Goal: Task Accomplishment & Management: Complete application form

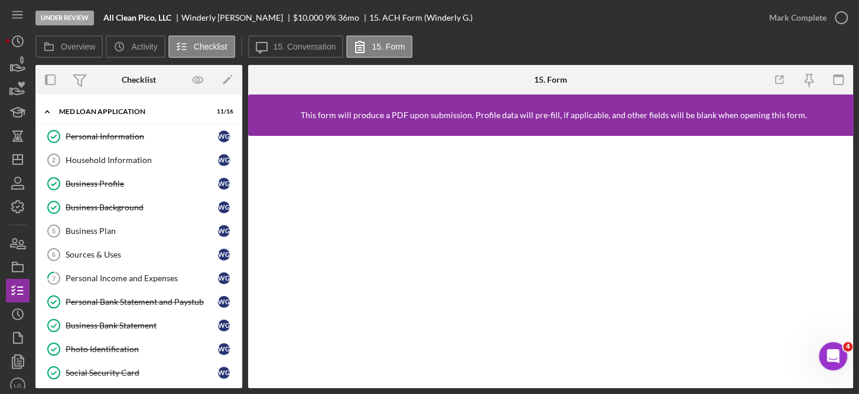
scroll to position [210, 0]
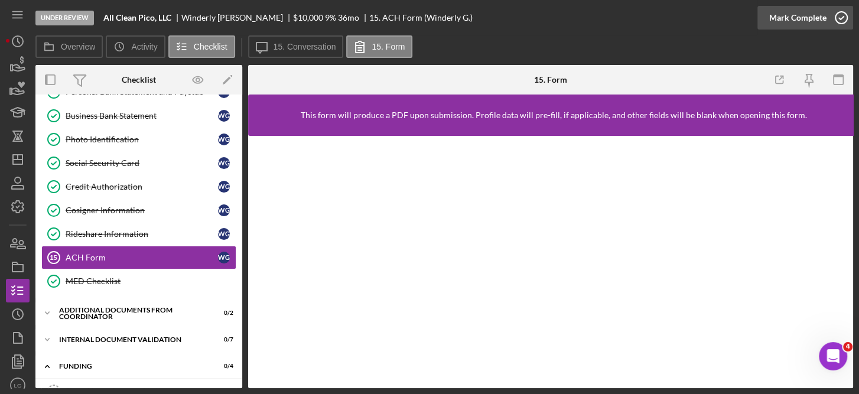
click at [839, 17] on icon "button" at bounding box center [841, 18] width 30 height 30
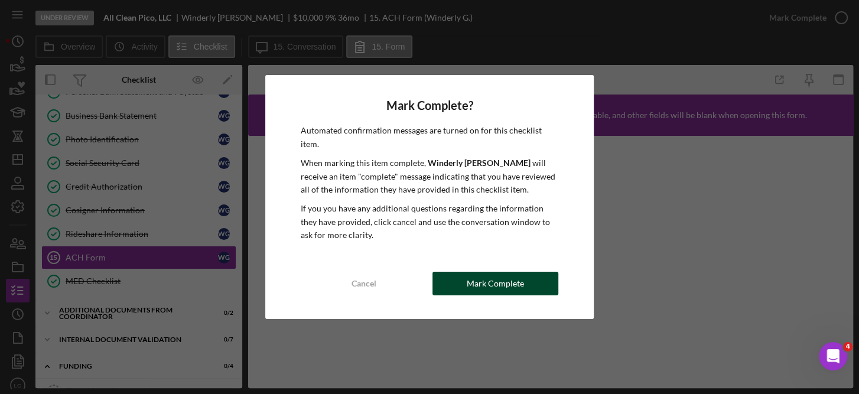
click at [521, 272] on div "Mark Complete" at bounding box center [495, 284] width 57 height 24
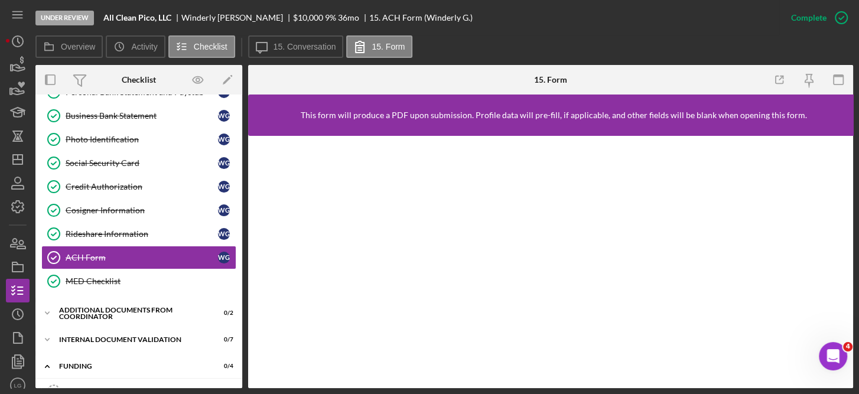
drag, startPoint x: 242, startPoint y: 199, endPoint x: 242, endPoint y: 163, distance: 36.0
click at [242, 163] on div "Overview Internal Workflow Stage Under Review Icon/Dropdown Arrow Archive (can …" at bounding box center [444, 226] width 818 height 323
click at [136, 113] on div "Business Bank Statement" at bounding box center [142, 115] width 152 height 9
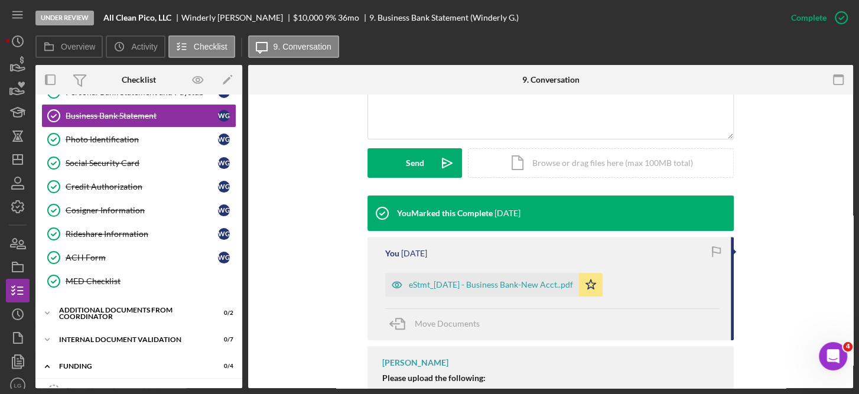
scroll to position [293, 0]
click at [505, 285] on div "eStmt_[DATE] - Business Bank-New Acct..pdf" at bounding box center [491, 284] width 164 height 9
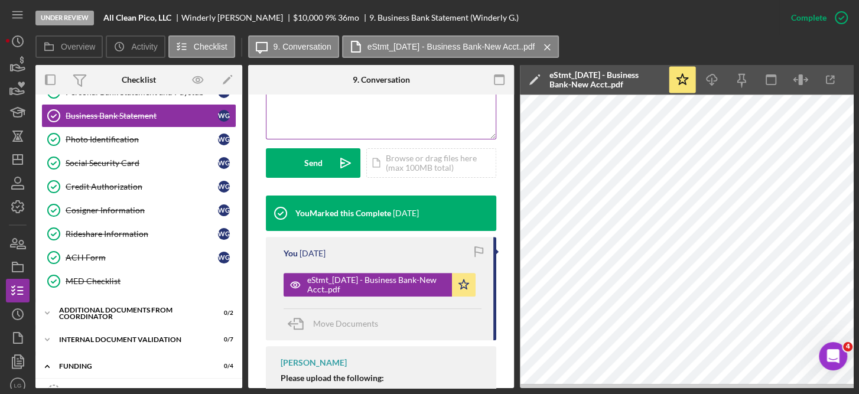
click at [411, 111] on div "v Color teal Color pink Remove color Add row above Add row below Add column bef…" at bounding box center [380, 86] width 229 height 103
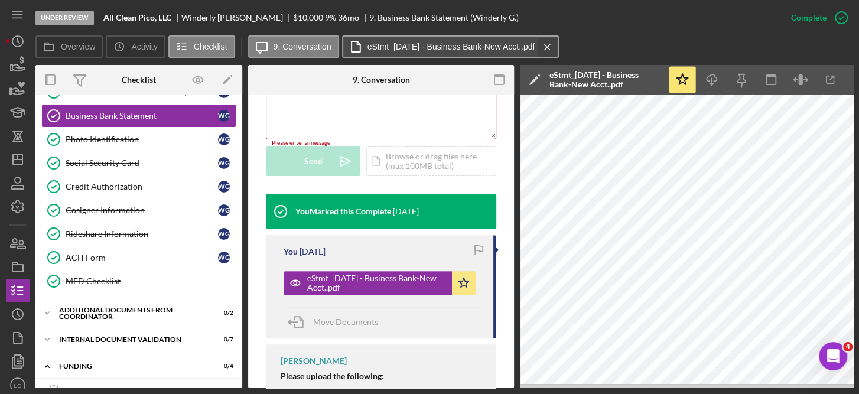
click at [553, 46] on icon "Icon/Menu Close" at bounding box center [547, 47] width 21 height 30
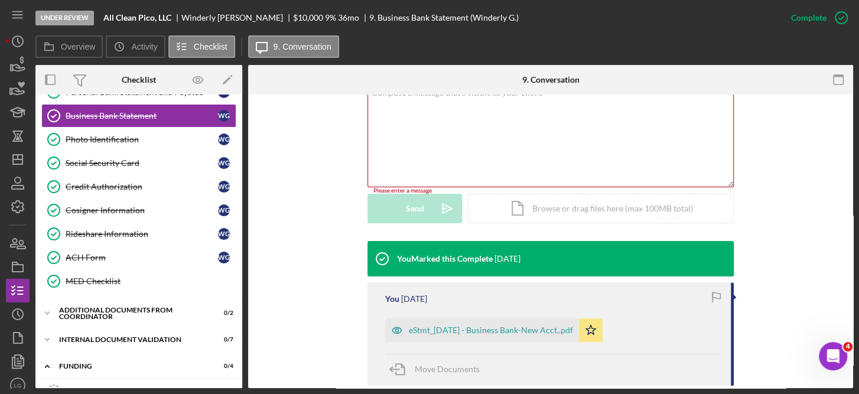
scroll to position [246, 0]
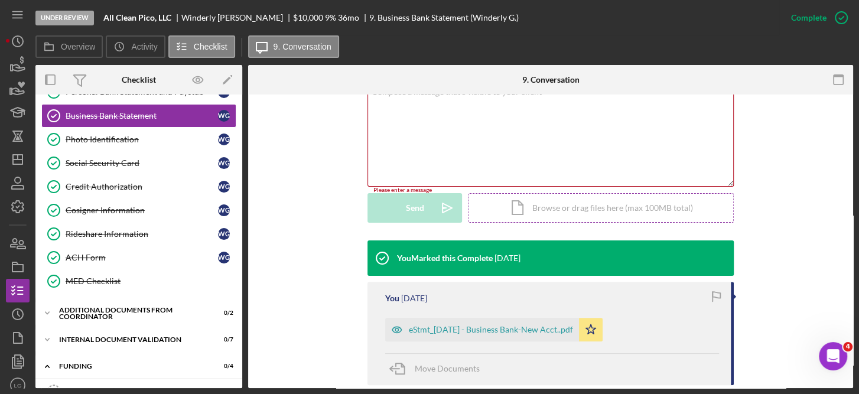
click at [554, 211] on div "Icon/Document Browse or drag files here (max 100MB total) Tap to choose files o…" at bounding box center [601, 208] width 266 height 30
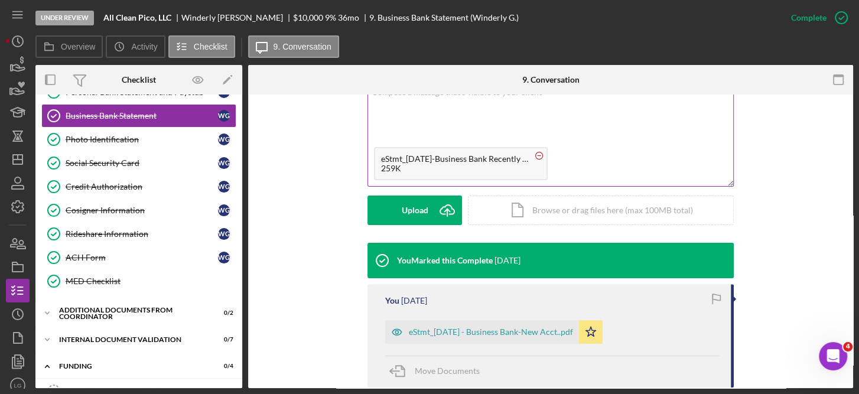
click at [536, 157] on circle at bounding box center [539, 155] width 7 height 7
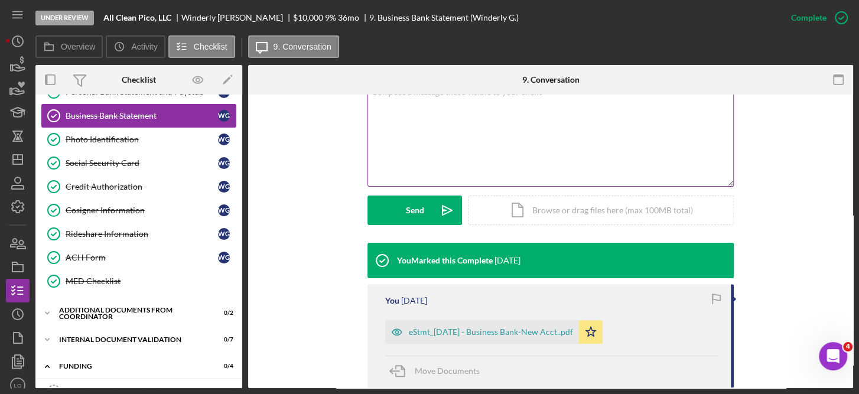
click at [155, 111] on div "Business Bank Statement" at bounding box center [142, 115] width 152 height 9
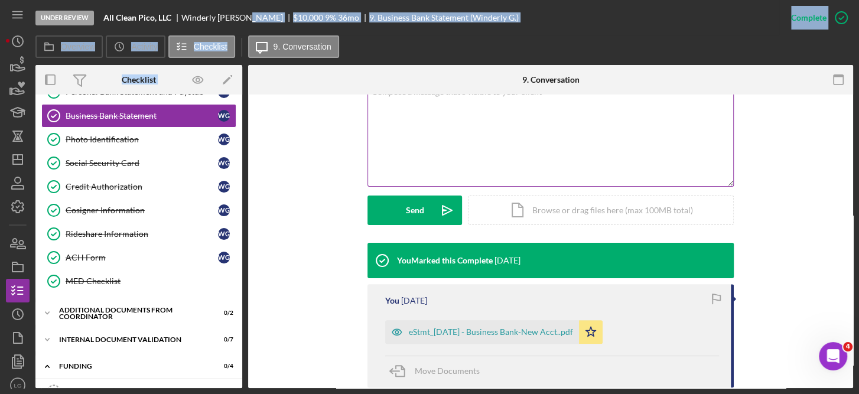
drag, startPoint x: 243, startPoint y: 204, endPoint x: 244, endPoint y: 30, distance: 173.7
click at [244, 30] on div "Under Review All Clean Pico, LLC Winderly [PERSON_NAME] $10,000 $10,000 9 % 36 …" at bounding box center [444, 194] width 818 height 388
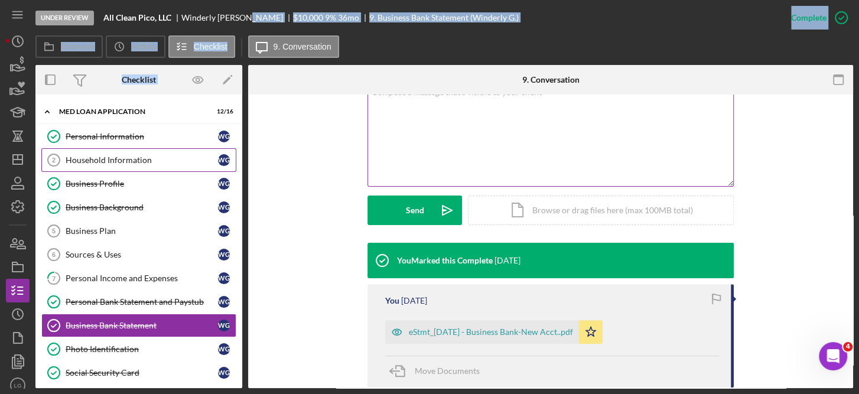
click at [132, 152] on link "Household Information 2 Household Information W G" at bounding box center [138, 160] width 195 height 24
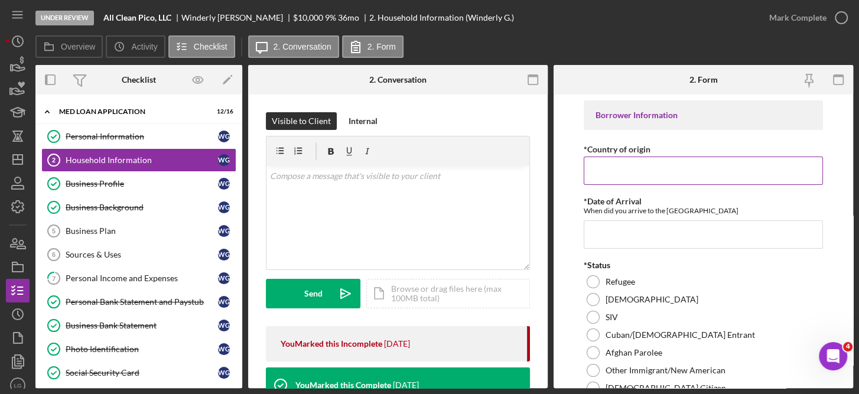
click at [629, 167] on input "*Country of origin" at bounding box center [704, 171] width 240 height 28
type input "[GEOGRAPHIC_DATA]"
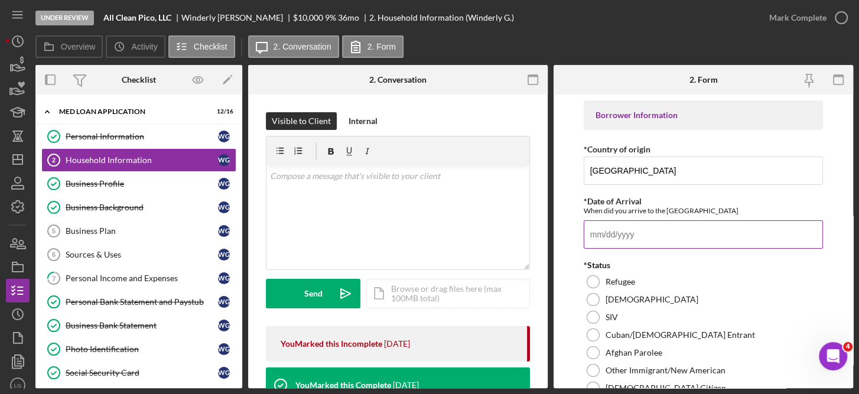
click at [613, 235] on input "*Date of Arrival" at bounding box center [704, 234] width 240 height 28
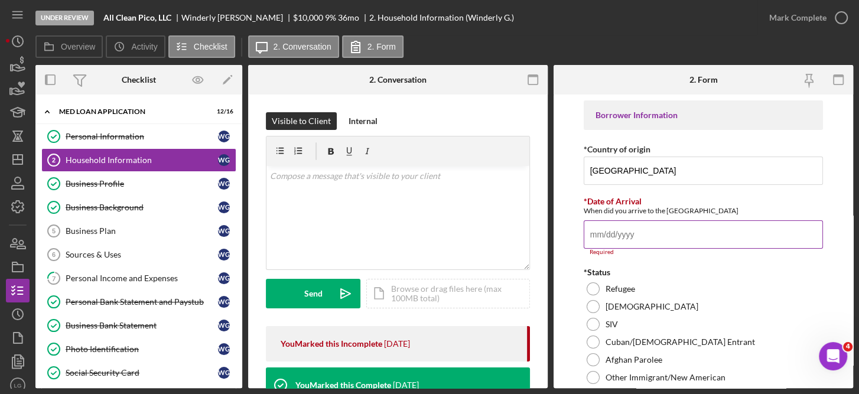
click at [601, 235] on input "*Date of Arrival" at bounding box center [704, 234] width 240 height 28
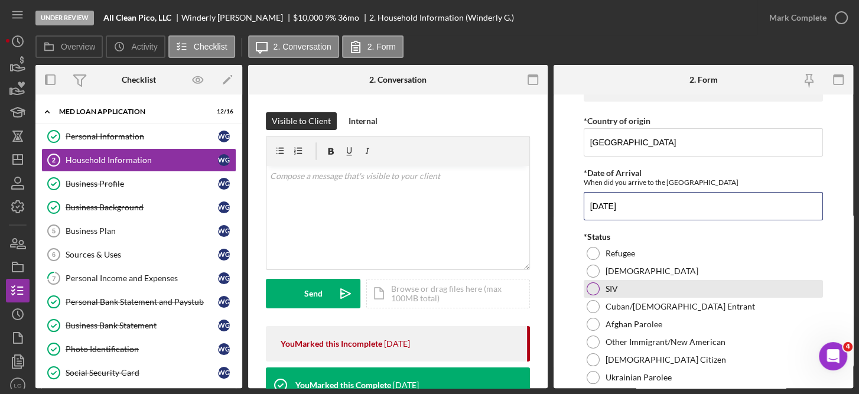
scroll to position [33, 0]
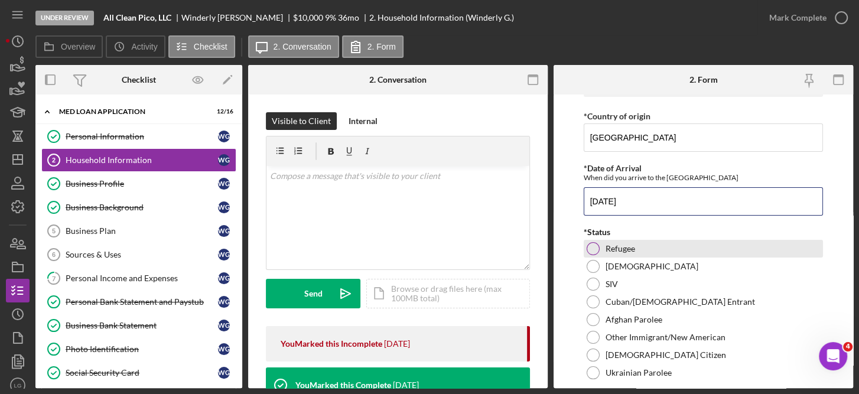
type input "[DATE]"
click at [629, 251] on label "Refugee" at bounding box center [621, 248] width 30 height 9
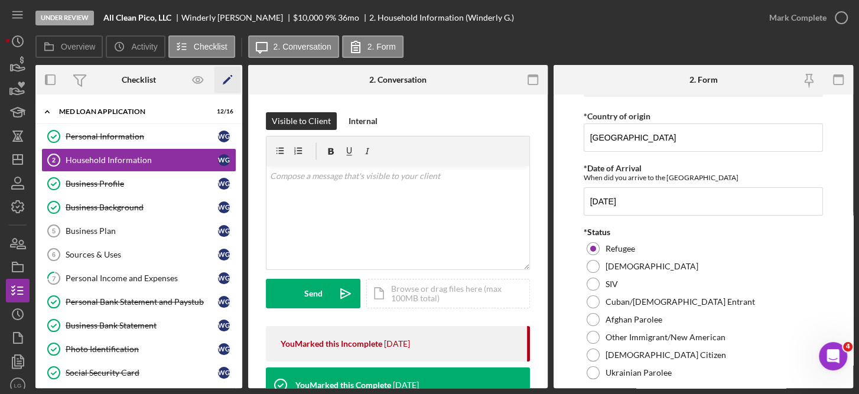
click at [240, 86] on icon "Icon/Edit" at bounding box center [227, 80] width 27 height 27
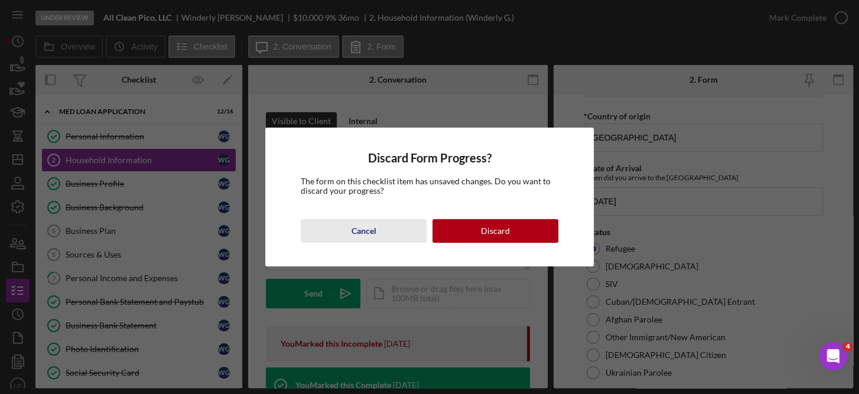
click at [372, 232] on div "Cancel" at bounding box center [363, 231] width 25 height 24
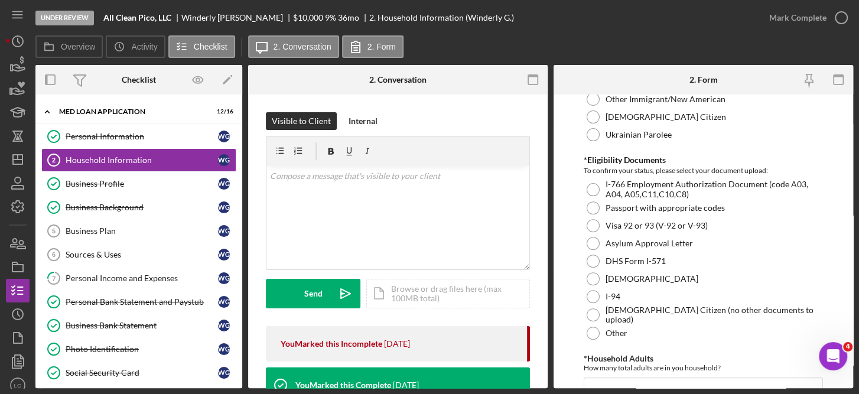
scroll to position [274, 0]
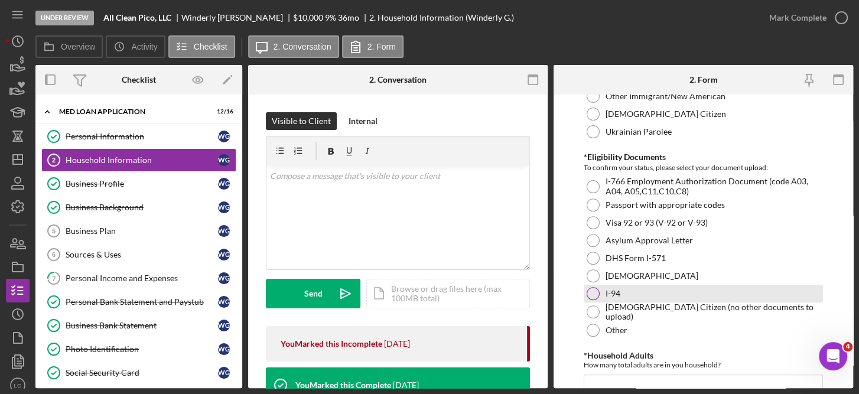
click at [626, 293] on div "I-94" at bounding box center [704, 294] width 240 height 18
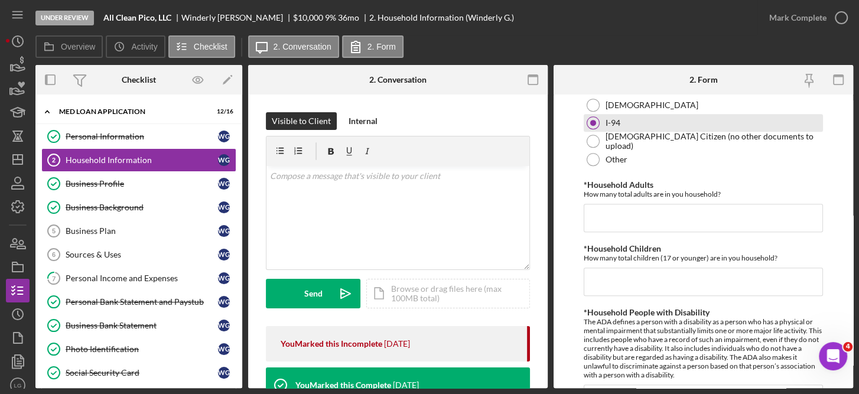
scroll to position [446, 0]
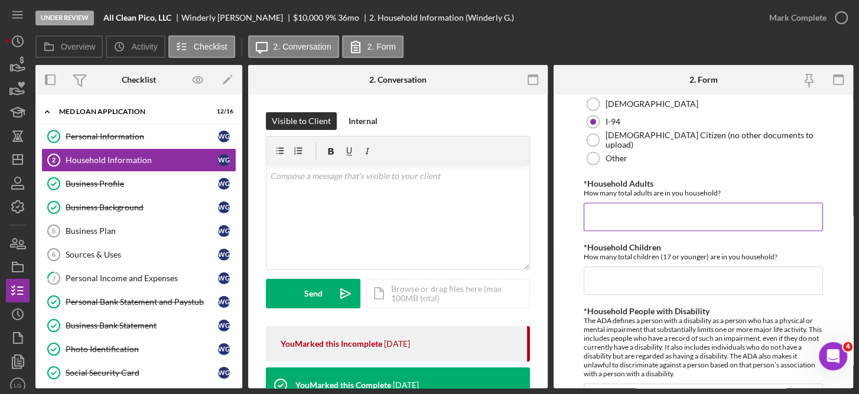
click at [636, 212] on input "*Household Adults" at bounding box center [704, 217] width 240 height 28
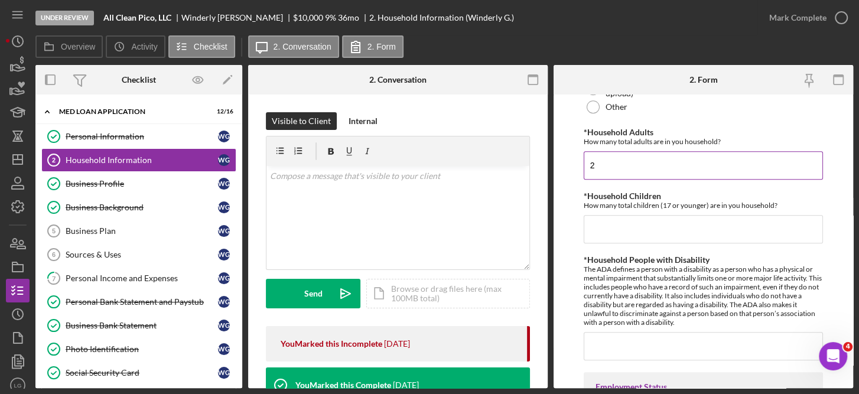
scroll to position [519, 0]
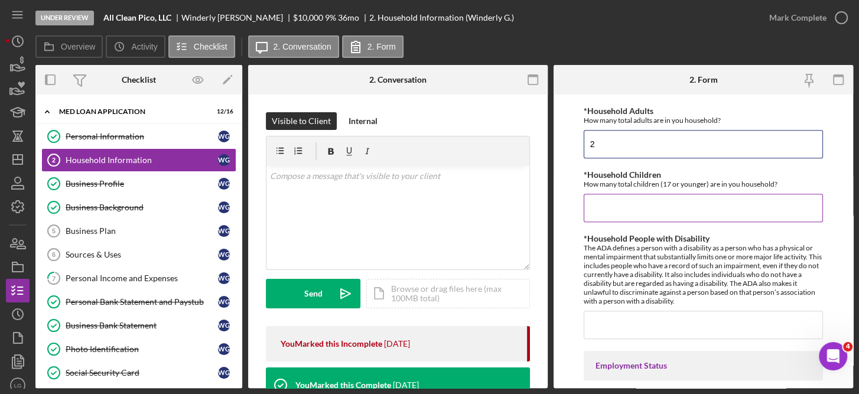
type input "2"
click at [637, 209] on input "*Household Children" at bounding box center [704, 208] width 240 height 28
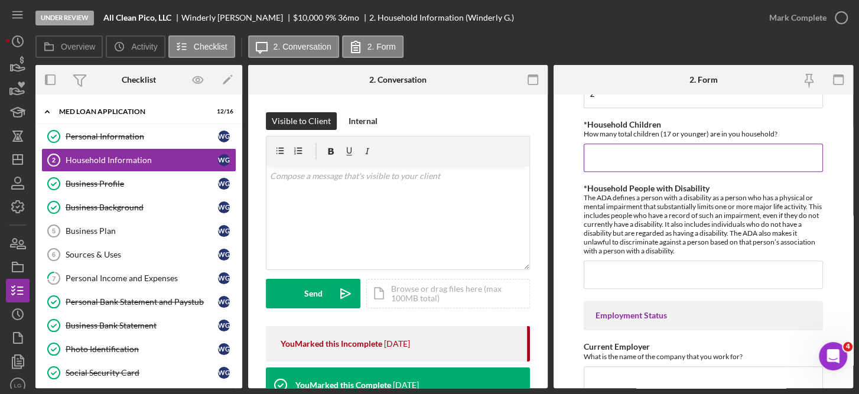
scroll to position [594, 0]
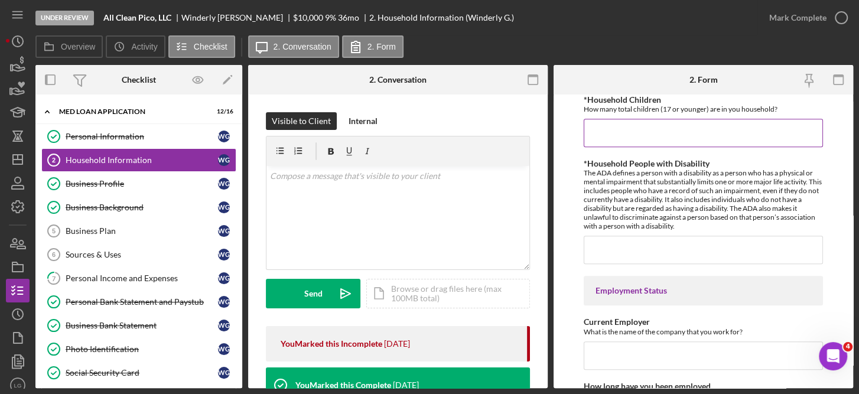
click at [616, 132] on input "*Household Children" at bounding box center [704, 133] width 240 height 28
type input "0"
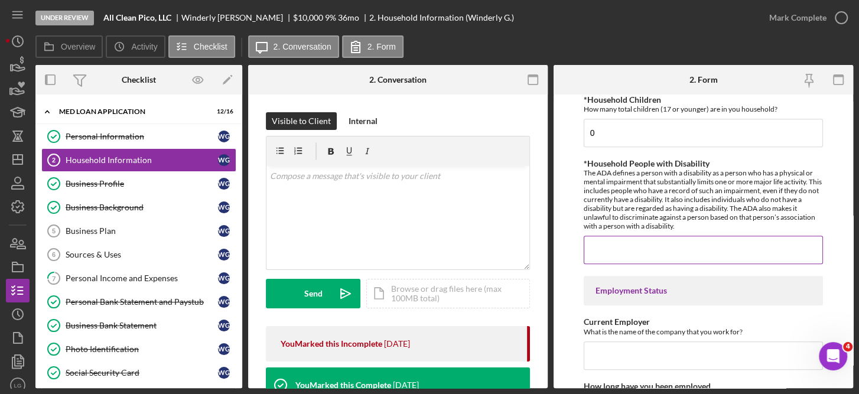
click at [626, 249] on input "*Household People with Disability" at bounding box center [704, 250] width 240 height 28
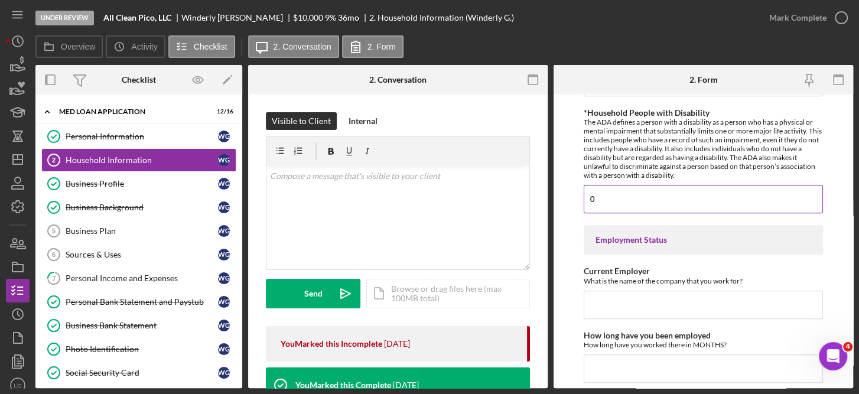
scroll to position [646, 0]
type input "0"
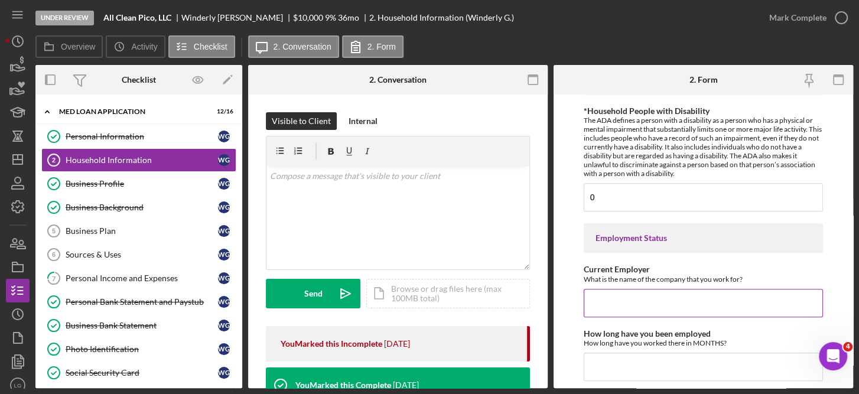
click at [684, 304] on input "Current Employer" at bounding box center [704, 303] width 240 height 28
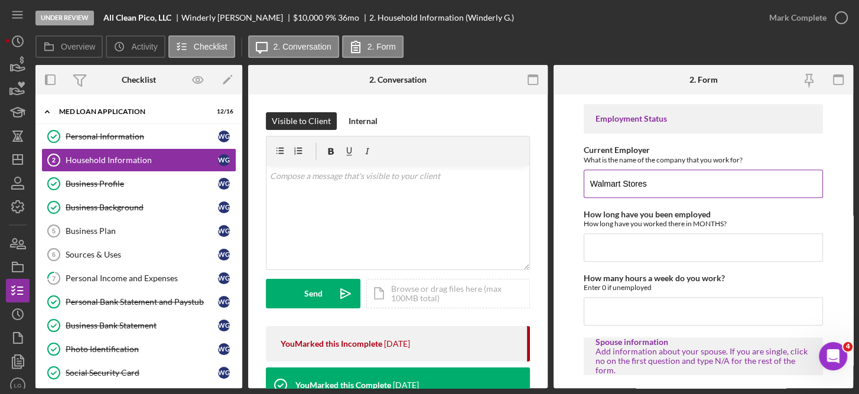
scroll to position [767, 0]
type input "Walmart Stores"
click at [646, 244] on input "How long have you been employed" at bounding box center [704, 246] width 240 height 28
type input "10"
click at [624, 309] on input "How many hours a week do you work?" at bounding box center [704, 310] width 240 height 28
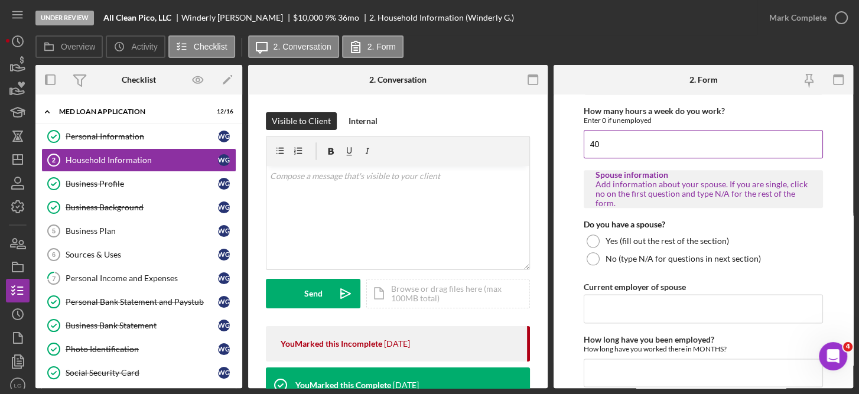
scroll to position [938, 0]
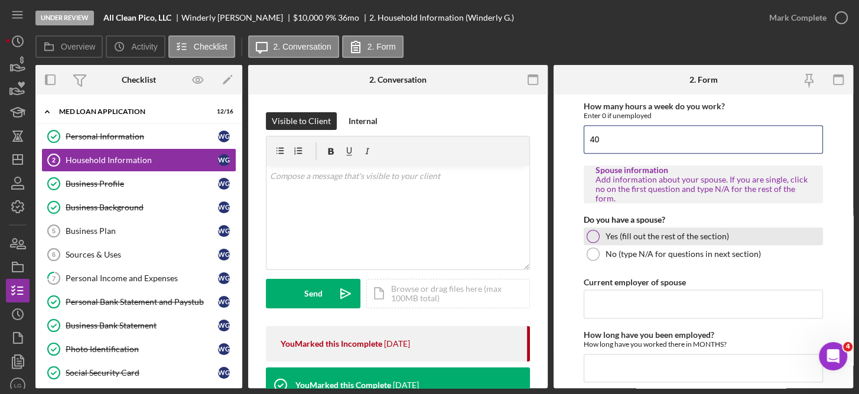
type input "40"
click at [598, 229] on div "Yes (fill out the rest of the section)" at bounding box center [704, 236] width 240 height 18
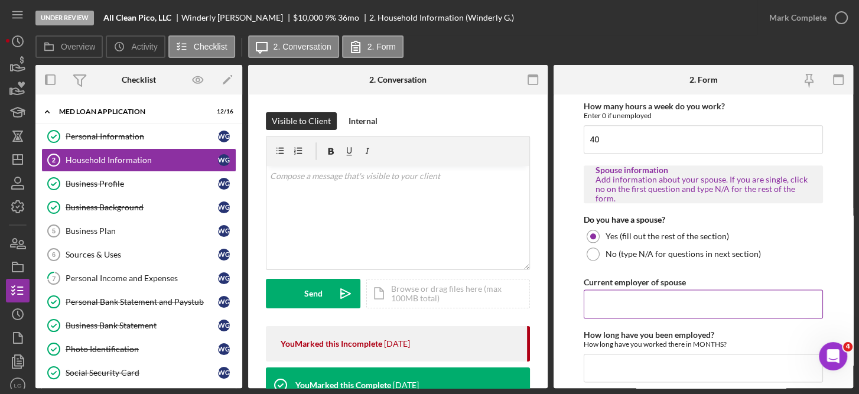
click at [628, 302] on input "Current employer of spouse" at bounding box center [704, 303] width 240 height 28
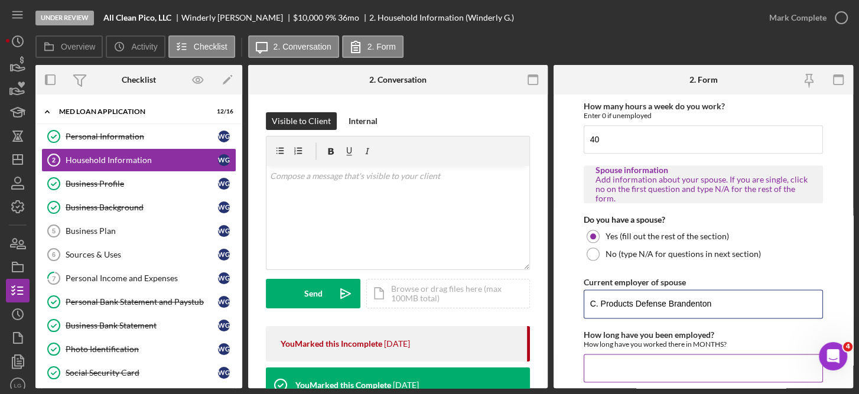
type input "C. Products Defense Brandenton"
click at [601, 368] on input "How long have you been employed?" at bounding box center [704, 368] width 240 height 28
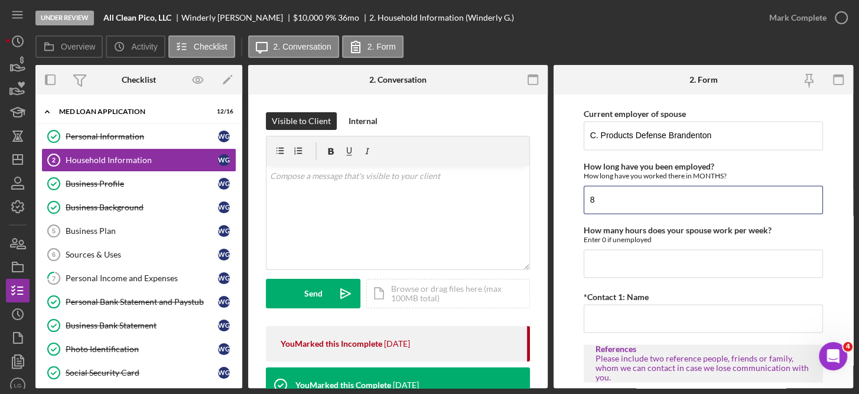
scroll to position [1115, 0]
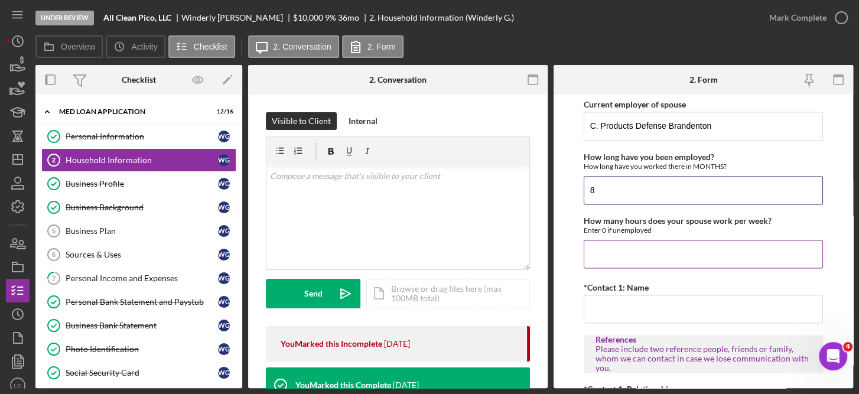
type input "8"
click at [627, 242] on input "How many hours does your spouse work per week?" at bounding box center [704, 254] width 240 height 28
type input "40"
click at [601, 307] on input "*Contact 1: Name" at bounding box center [704, 309] width 240 height 28
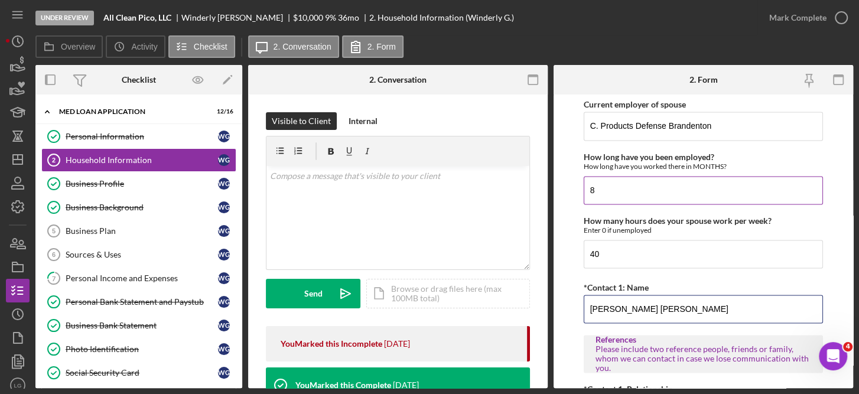
type input "[PERSON_NAME] [PERSON_NAME]"
click at [641, 184] on input "8" at bounding box center [704, 190] width 240 height 28
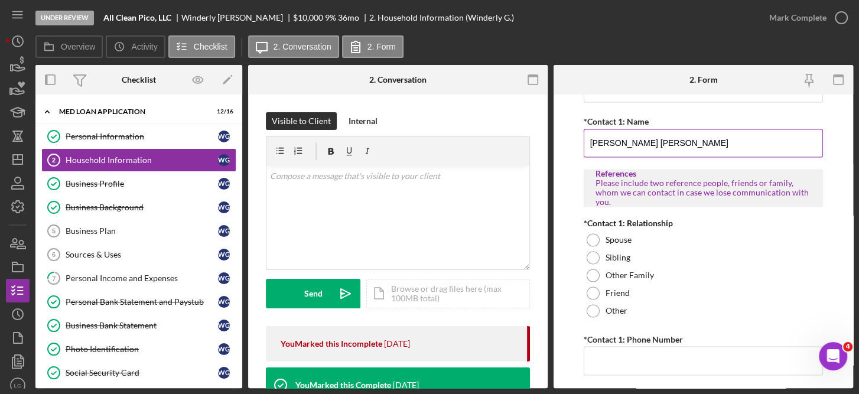
scroll to position [1283, 0]
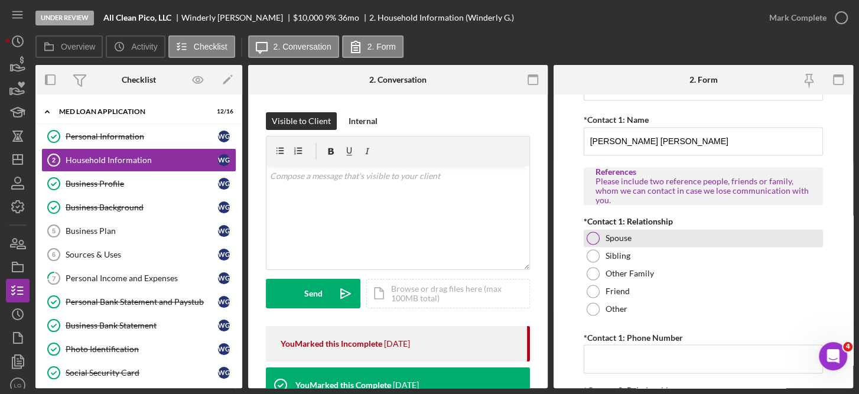
type input "7"
click at [591, 236] on div at bounding box center [593, 238] width 13 height 13
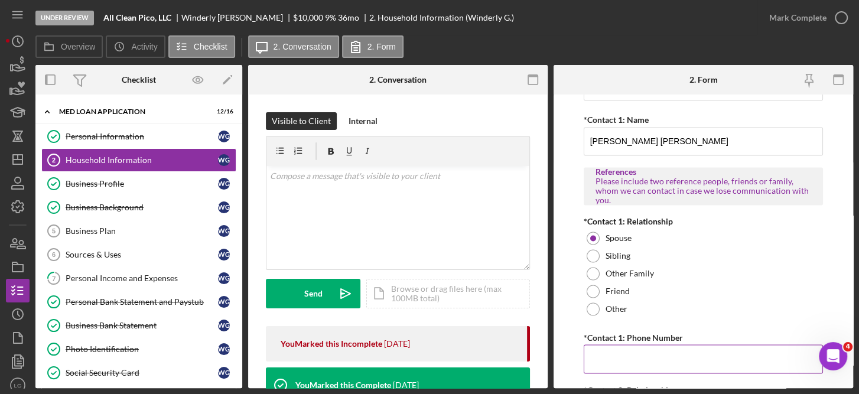
click at [623, 354] on input "*Contact 1: Phone Number" at bounding box center [704, 358] width 240 height 28
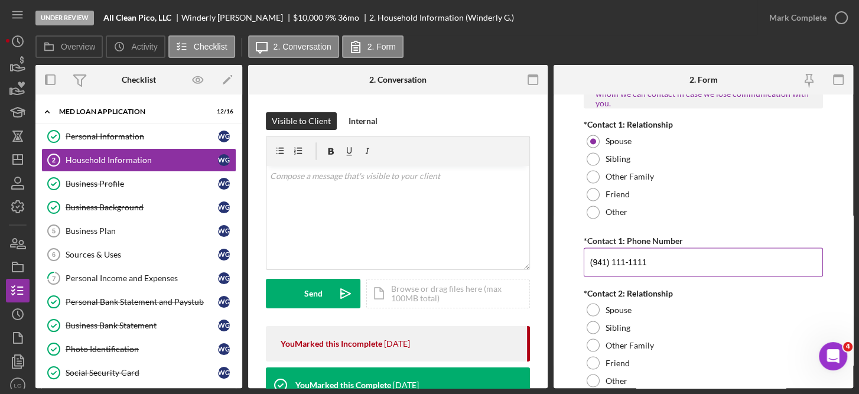
scroll to position [1460, 0]
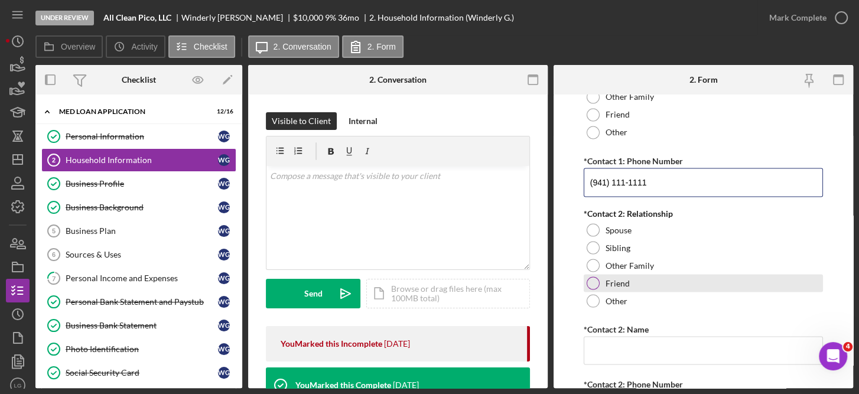
type input "(941) 111-1111"
click at [617, 281] on label "Friend" at bounding box center [618, 282] width 24 height 9
